Goal: Information Seeking & Learning: Learn about a topic

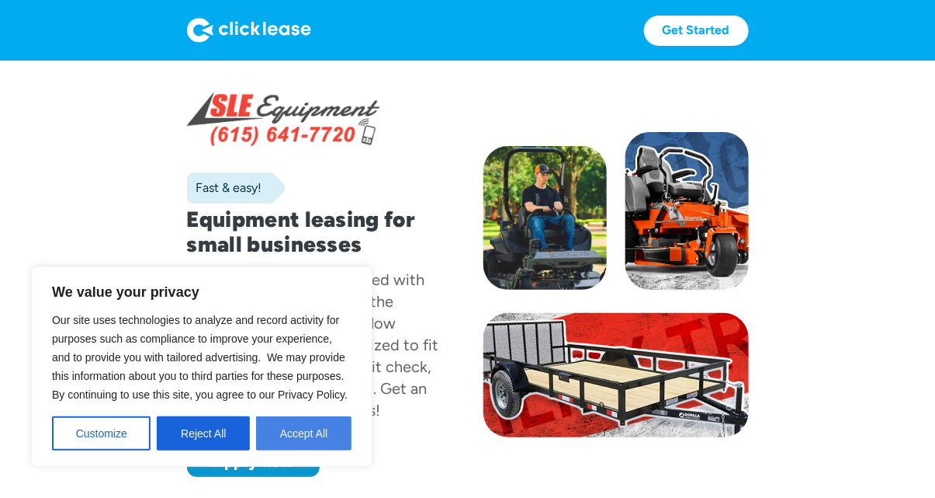
click at [298, 439] on button "Accept All" at bounding box center [303, 433] width 95 height 34
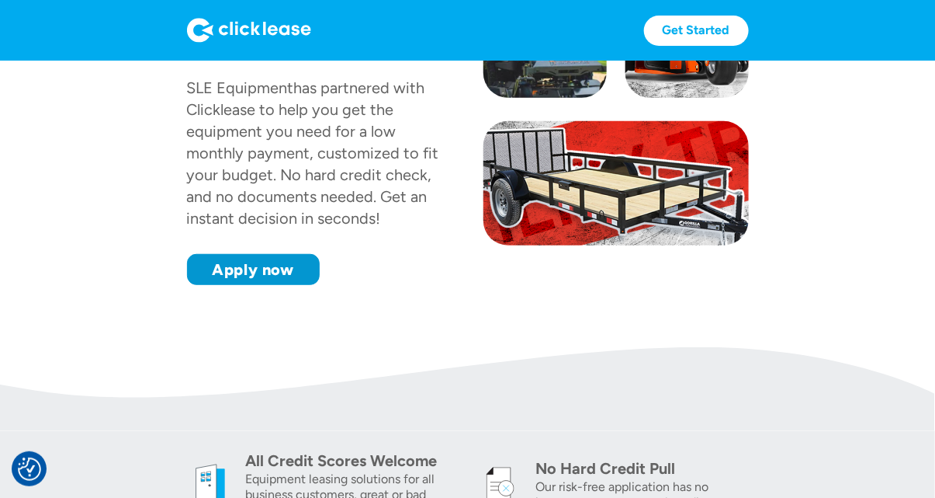
scroll to position [102, 0]
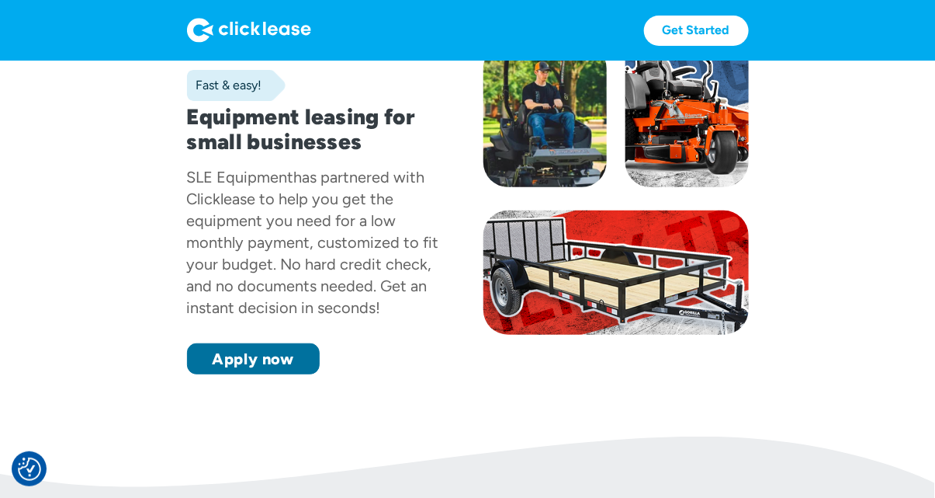
click at [258, 355] on link "Apply now" at bounding box center [253, 358] width 133 height 31
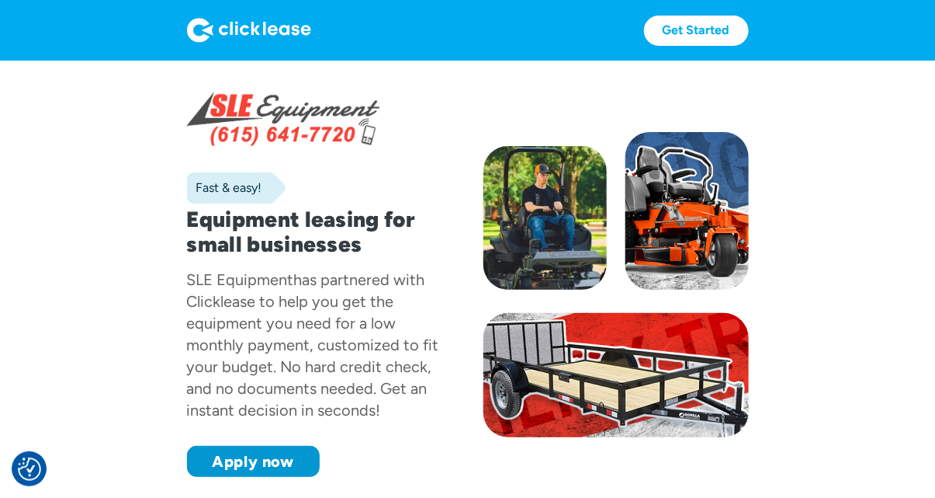
scroll to position [165, 0]
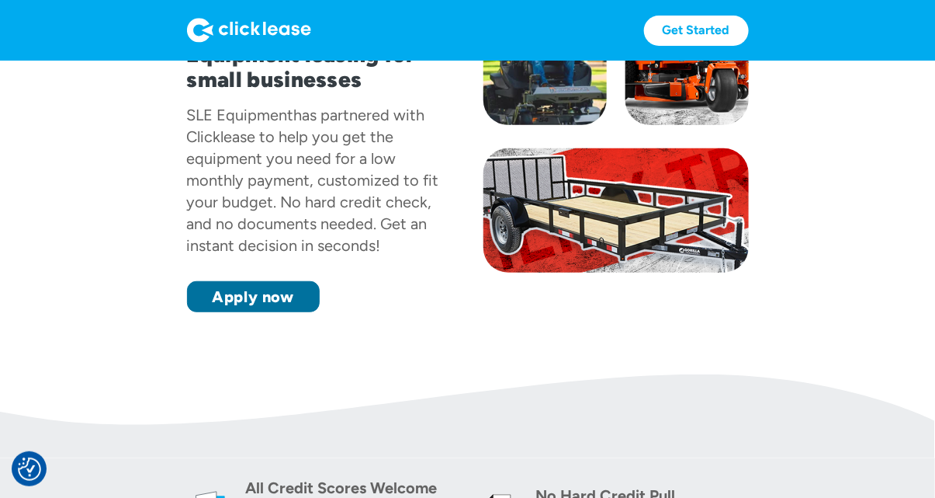
click at [263, 307] on link "Apply now" at bounding box center [253, 296] width 133 height 31
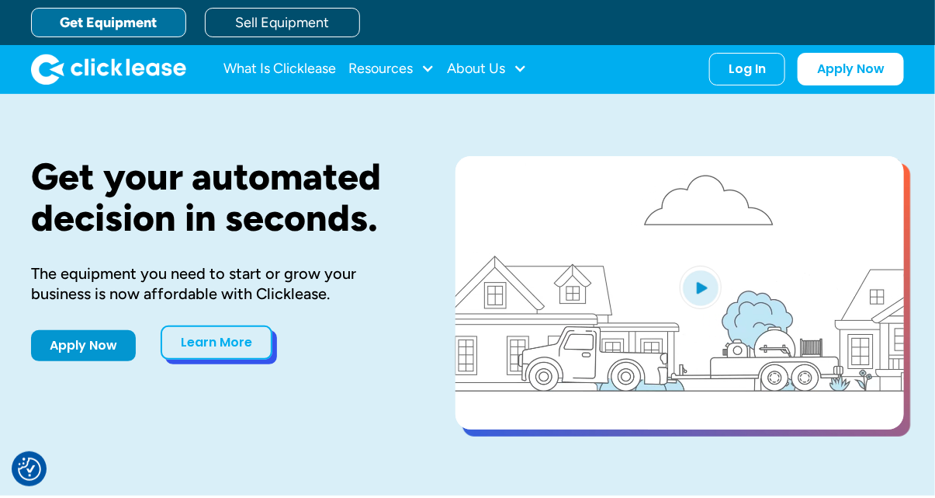
click at [222, 342] on link "Learn More" at bounding box center [217, 342] width 112 height 34
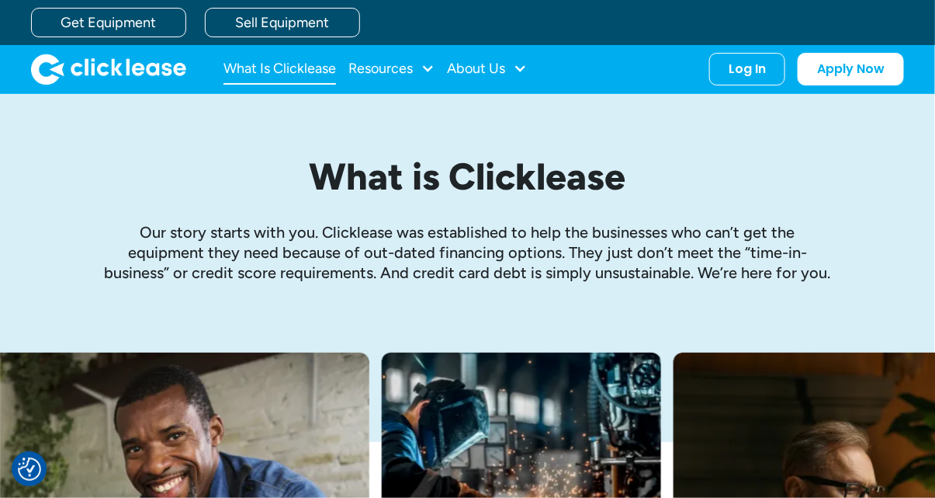
click at [279, 68] on link "What Is Clicklease" at bounding box center [280, 69] width 113 height 31
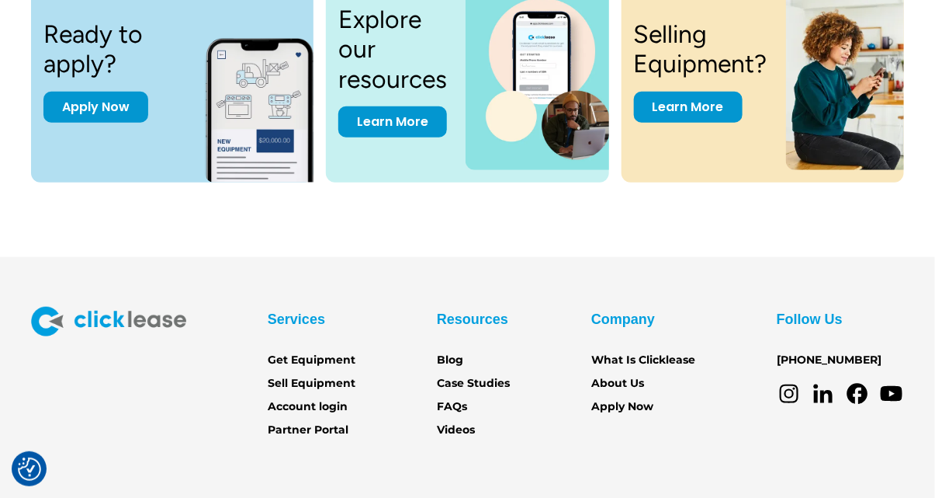
scroll to position [2162, 0]
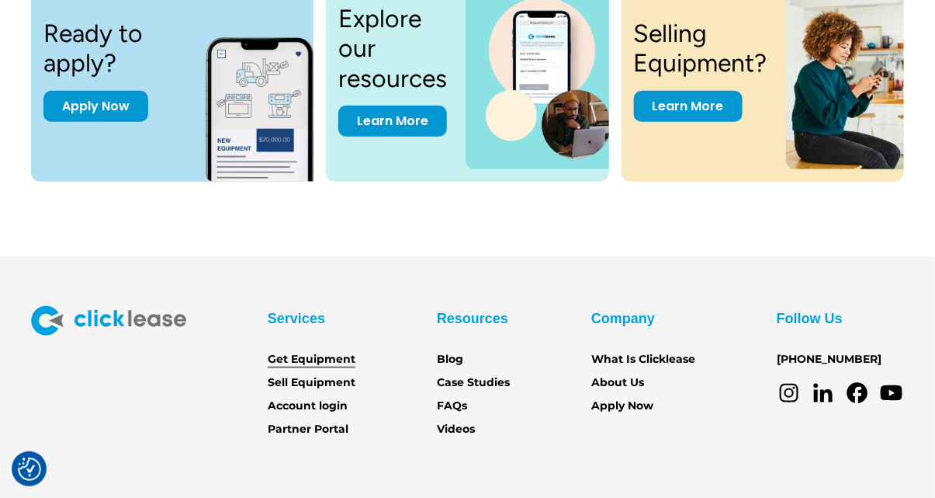
click at [339, 366] on link "Get Equipment" at bounding box center [312, 359] width 88 height 17
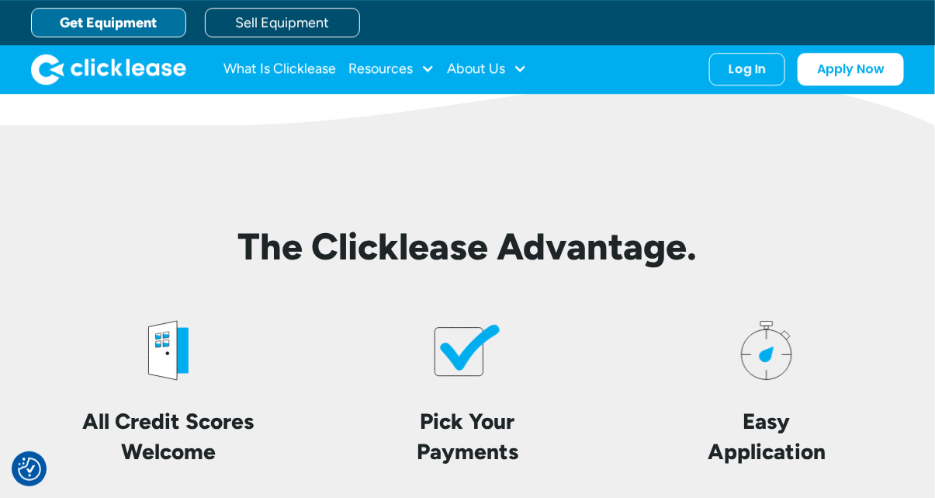
scroll to position [3316, 0]
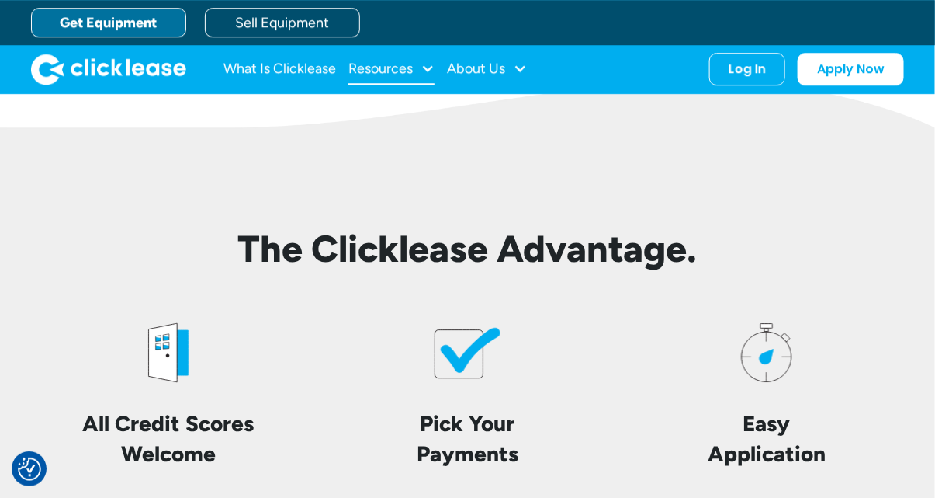
click at [428, 65] on div at bounding box center [428, 68] width 14 height 14
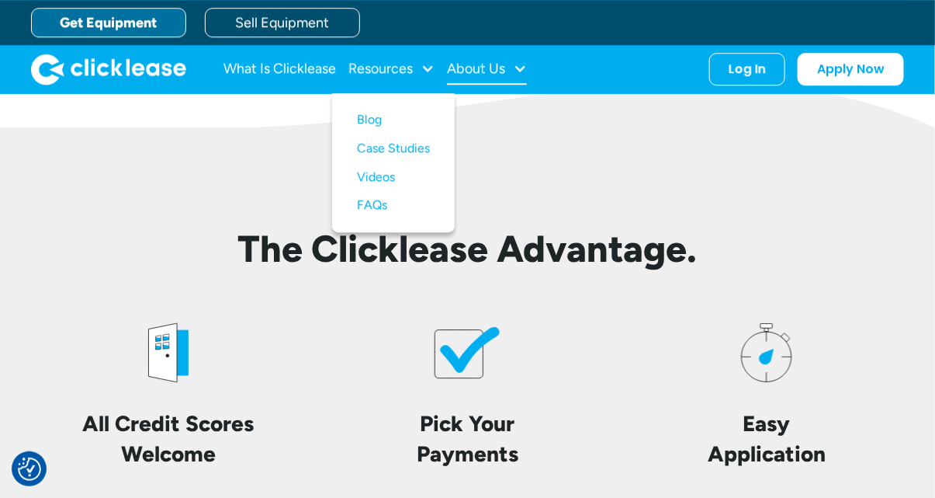
click at [520, 73] on div at bounding box center [520, 68] width 14 height 14
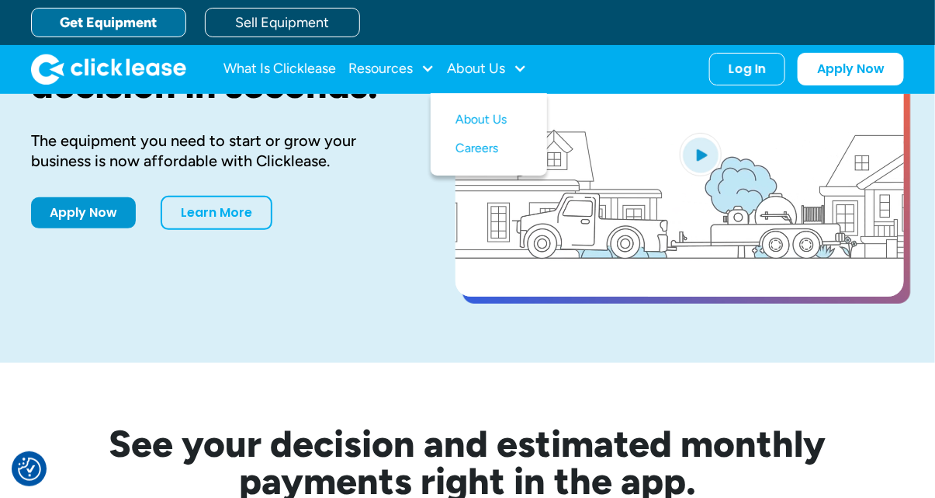
scroll to position [0, 0]
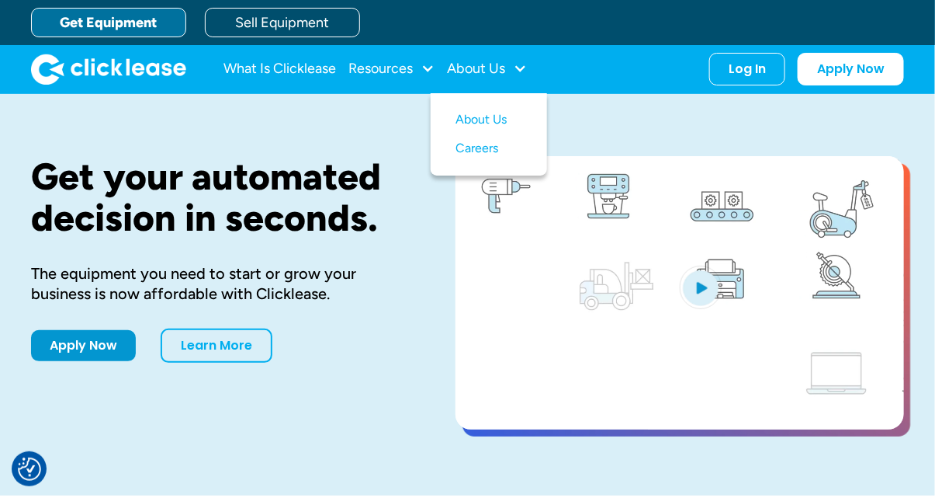
click at [375, 265] on div "The equipment you need to start or grow your business is now affordable with Cl…" at bounding box center [218, 283] width 375 height 40
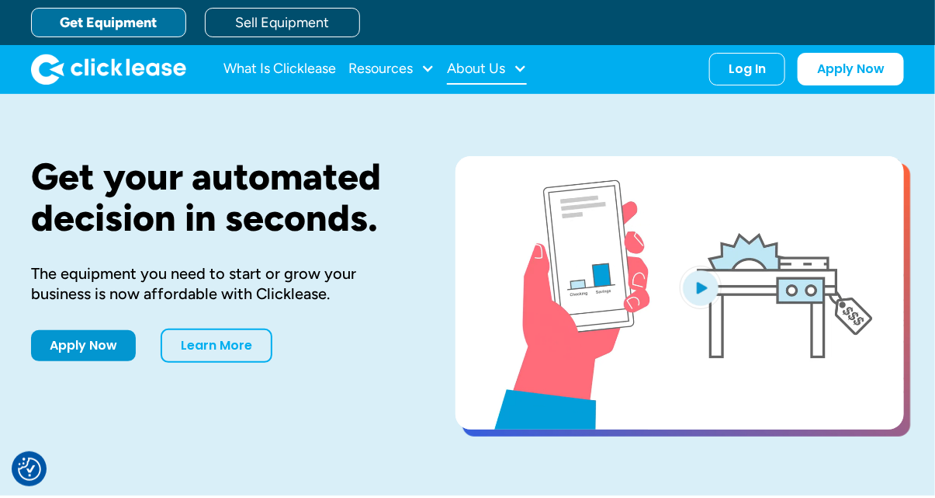
click at [514, 72] on div "About Us" at bounding box center [487, 69] width 80 height 31
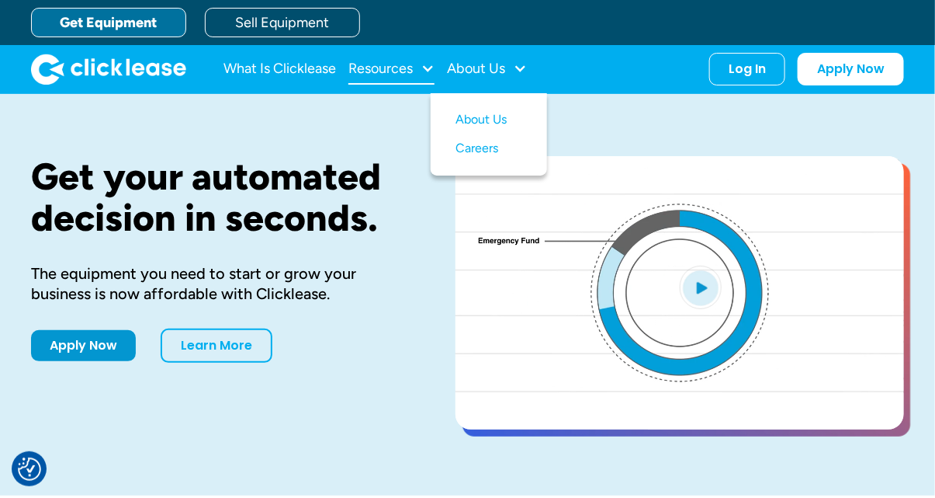
click at [421, 66] on div "Resources" at bounding box center [392, 69] width 86 height 31
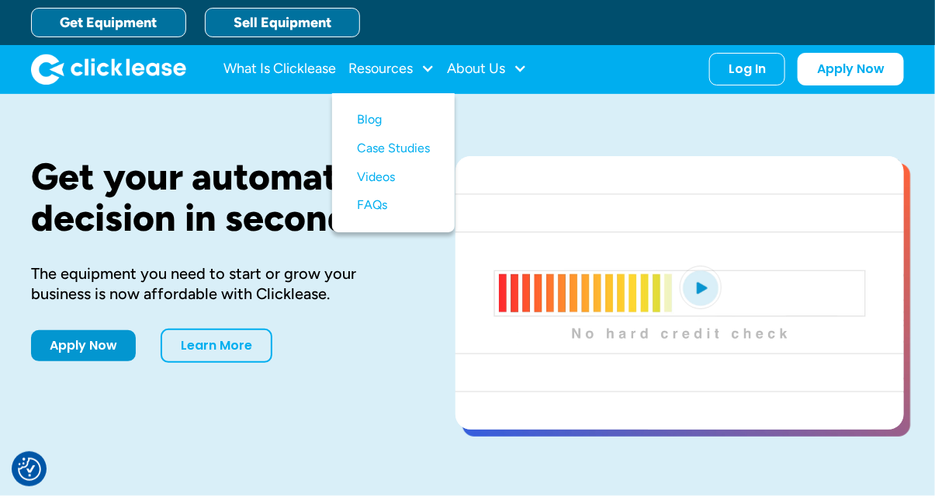
click at [270, 23] on link "Sell Equipment" at bounding box center [282, 22] width 155 height 29
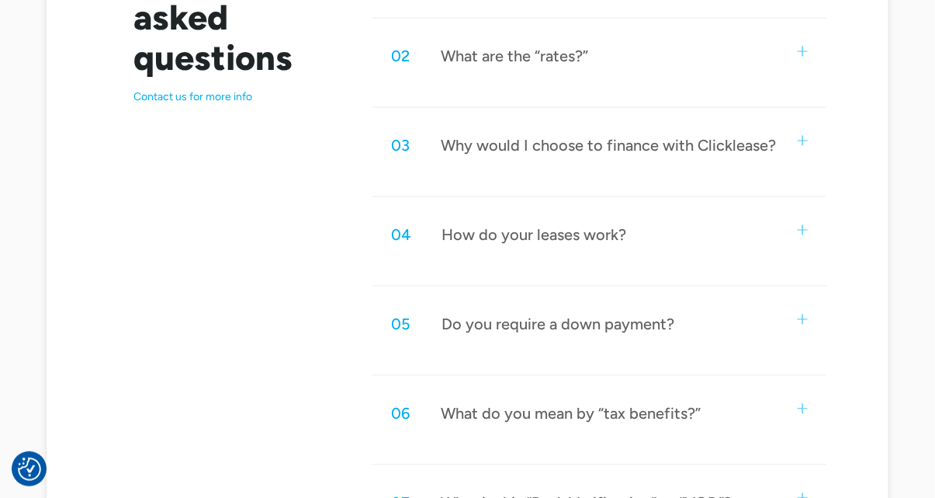
scroll to position [914, 0]
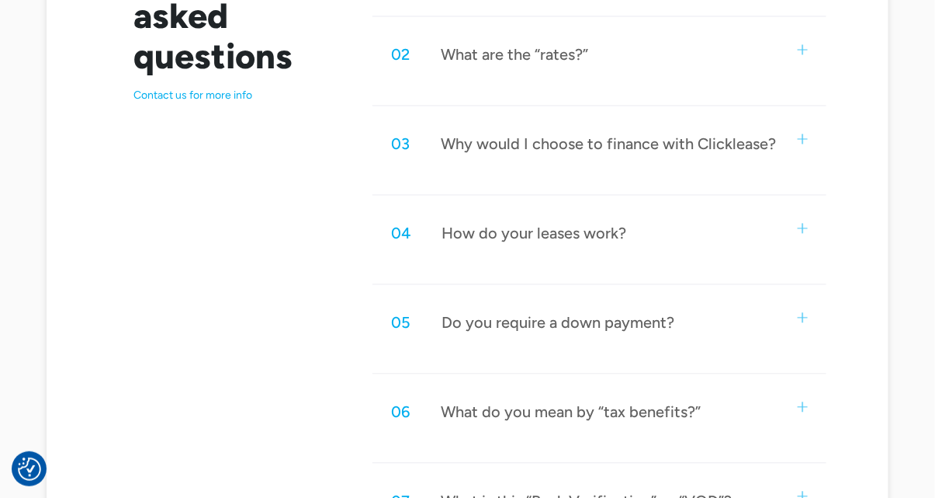
click at [807, 231] on img at bounding box center [803, 229] width 10 height 10
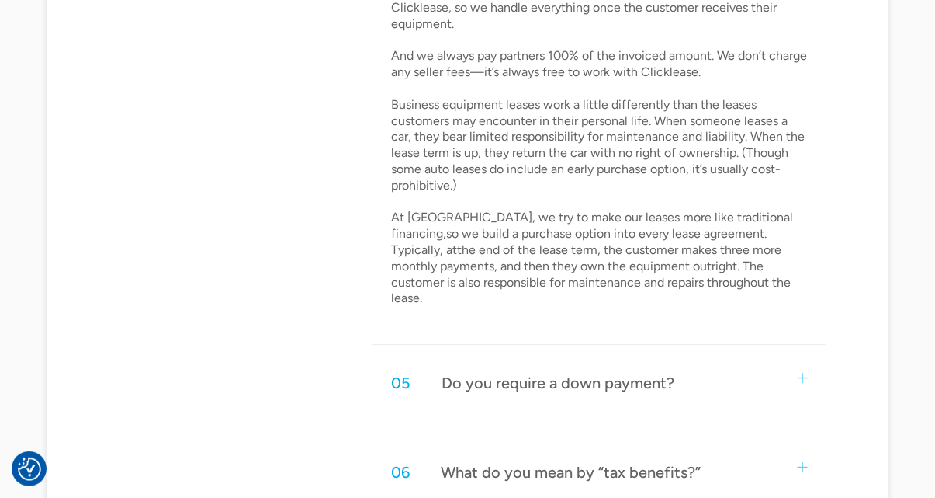
scroll to position [1237, 0]
click at [602, 374] on div "Do you require a down payment?" at bounding box center [558, 383] width 233 height 20
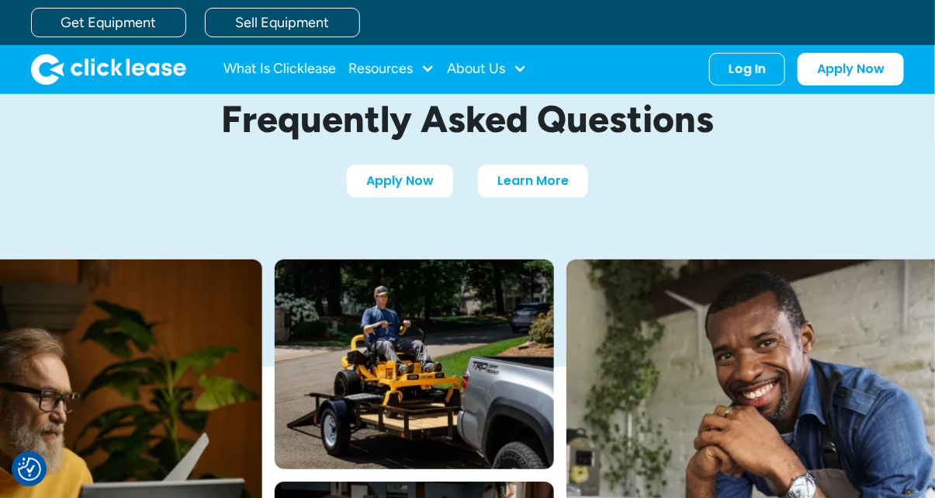
scroll to position [0, 0]
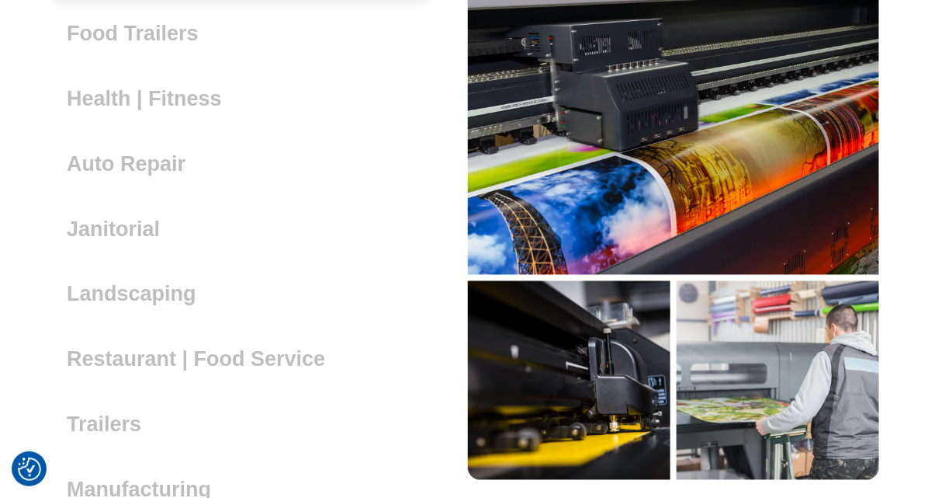
scroll to position [4364, 0]
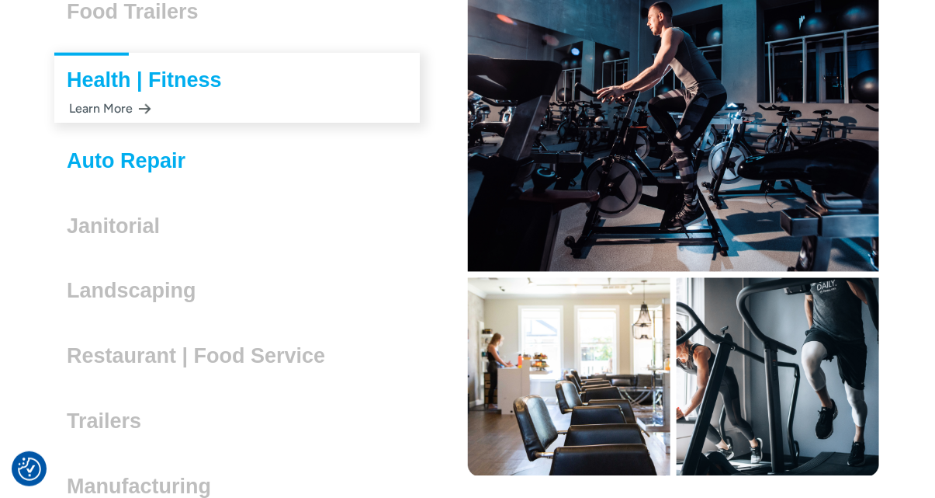
click at [165, 166] on h3 "Auto Repair" at bounding box center [132, 160] width 131 height 23
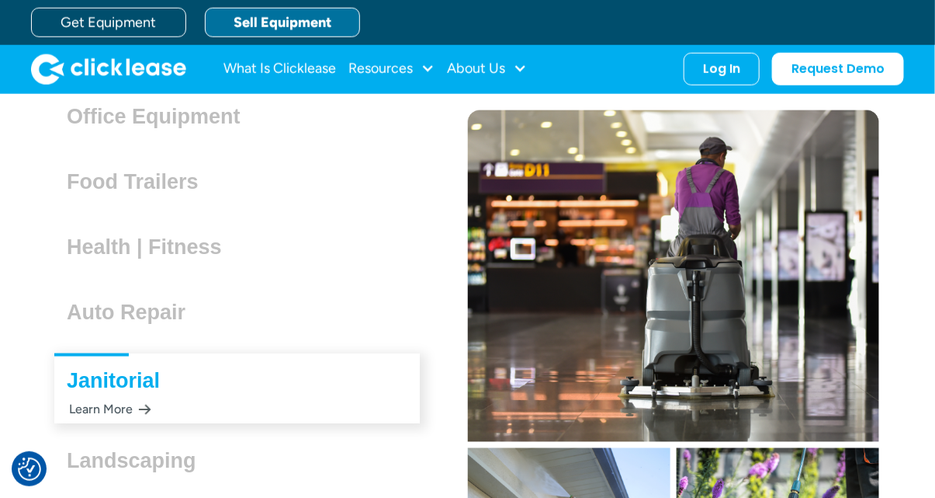
scroll to position [4213, 0]
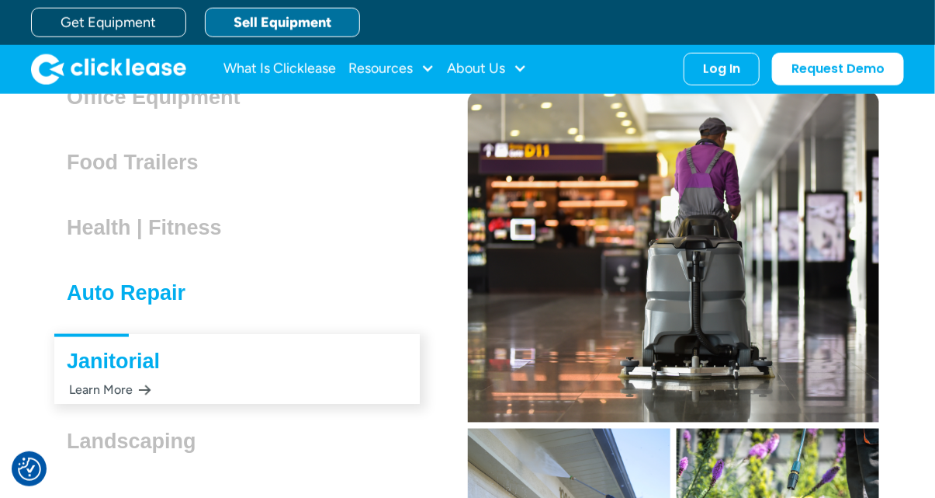
click at [116, 290] on h3 "Auto Repair" at bounding box center [132, 292] width 131 height 23
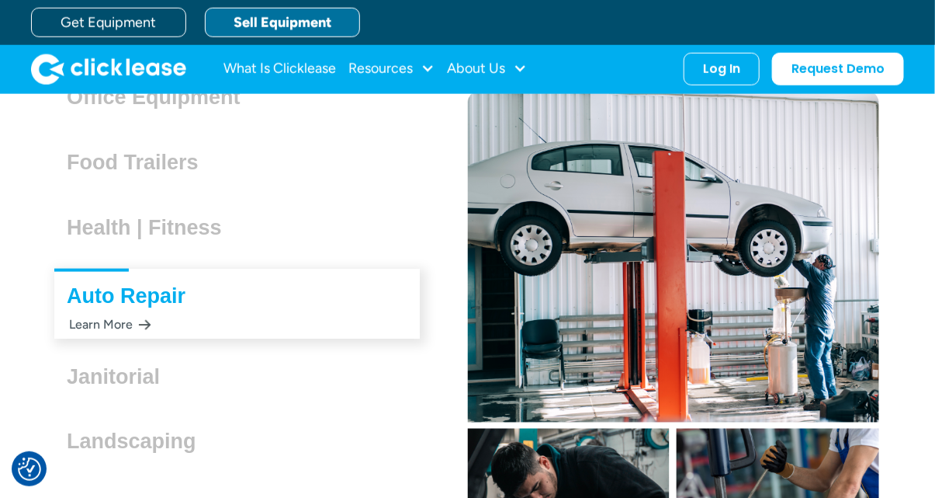
click at [113, 321] on div "Learn More" at bounding box center [109, 324] width 85 height 30
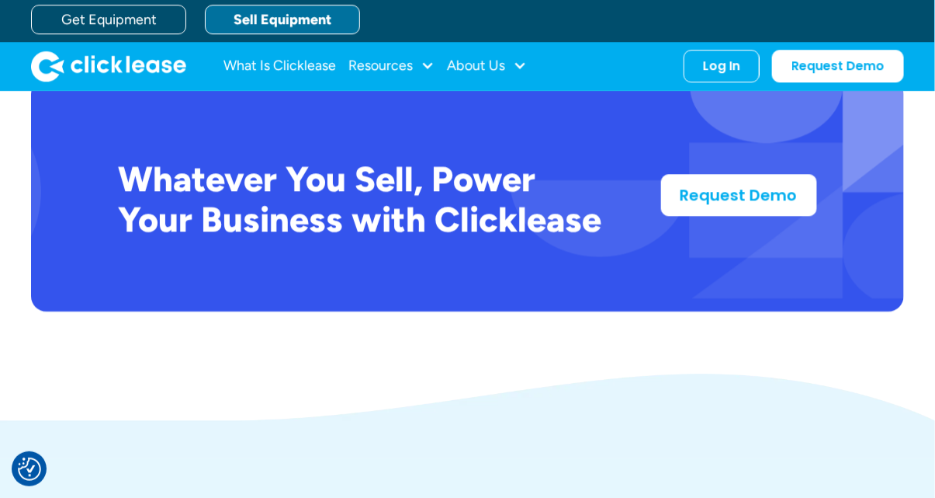
scroll to position [4869, 0]
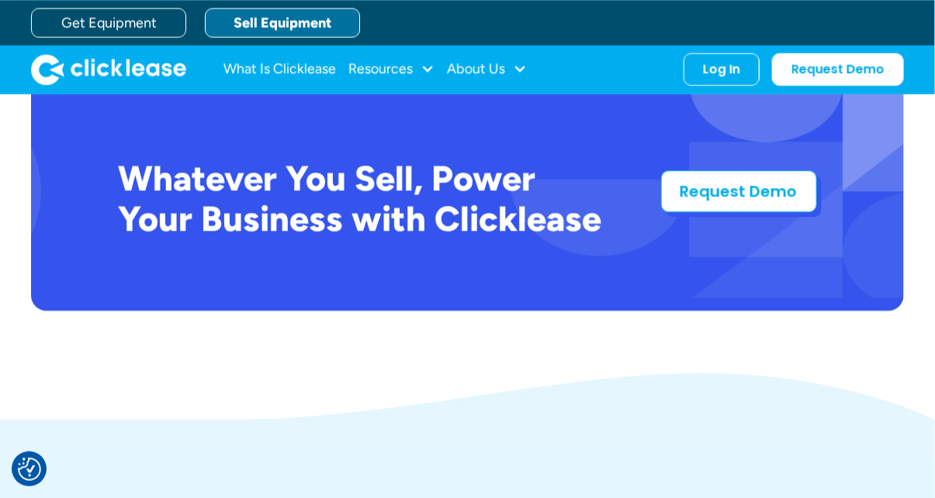
click at [732, 194] on link "Request Demo" at bounding box center [739, 191] width 156 height 42
